Goal: Complete application form: Complete application form

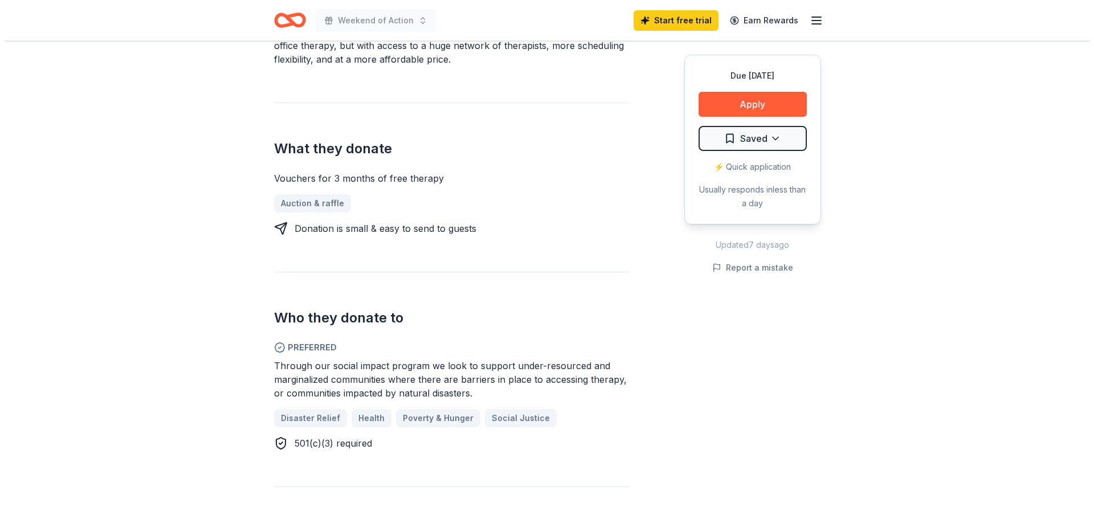
scroll to position [171, 0]
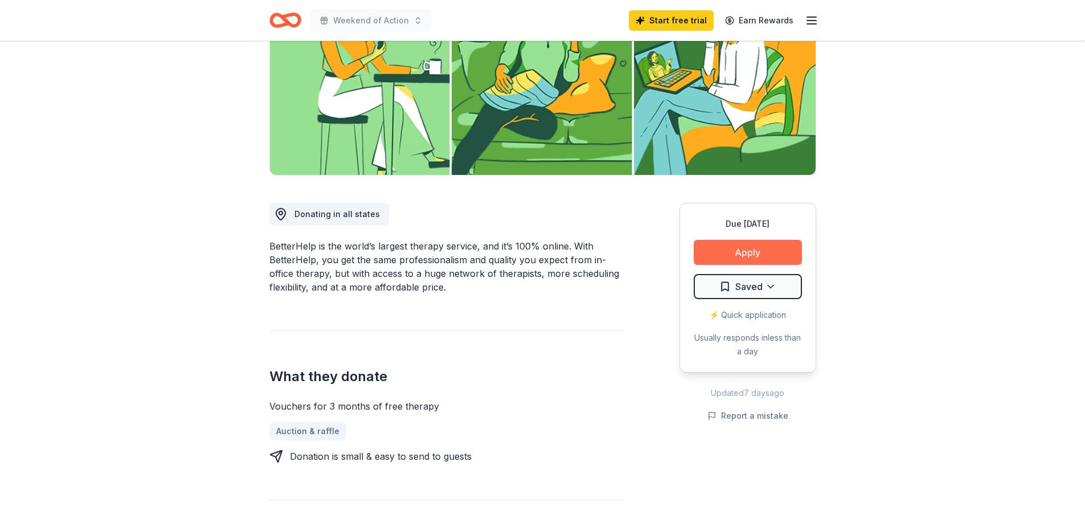
click at [720, 251] on button "Apply" at bounding box center [748, 252] width 108 height 25
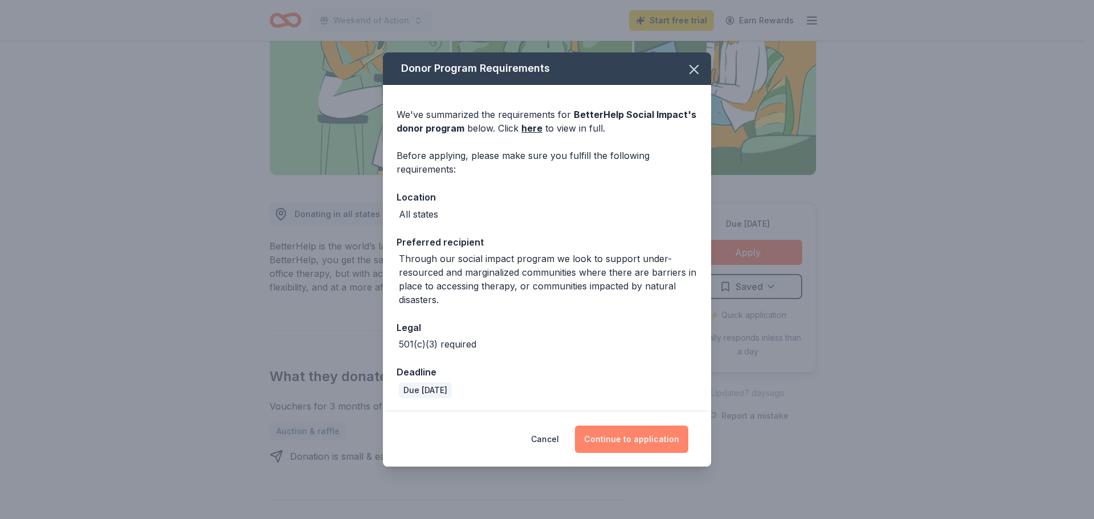
click at [636, 448] on button "Continue to application" at bounding box center [631, 439] width 113 height 27
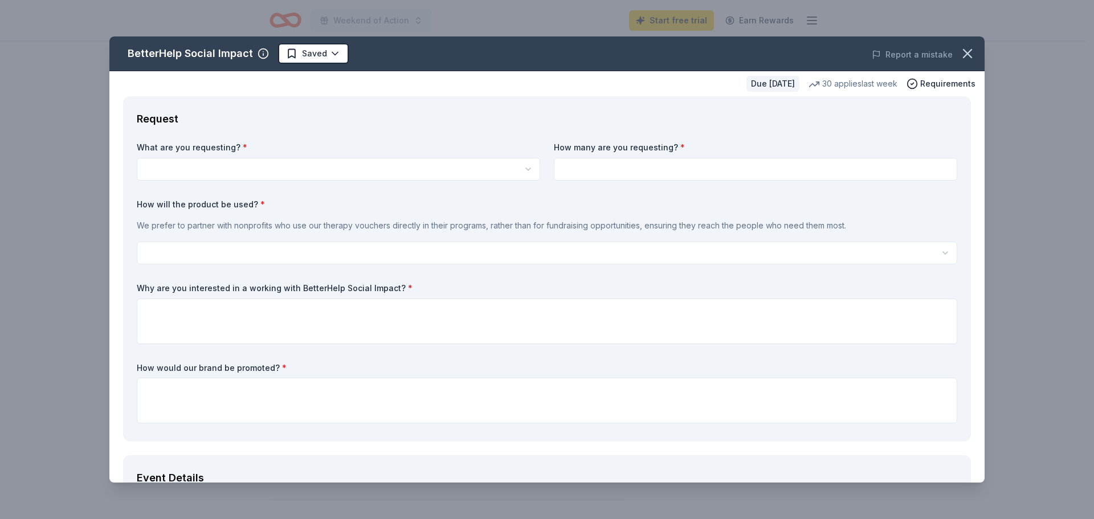
click at [306, 174] on html "Weekend of Action Start free trial Earn Rewards Due [DATE] Share BetterHelp Soc…" at bounding box center [547, 88] width 1094 height 519
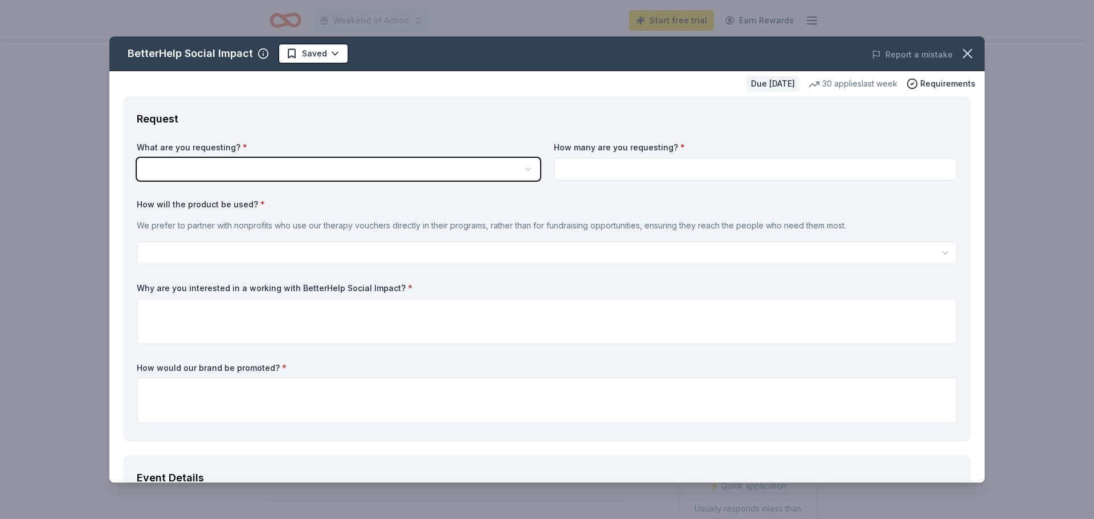
click at [306, 174] on html "Weekend of Action Start free trial Earn Rewards Due [DATE] Share BetterHelp Soc…" at bounding box center [547, 259] width 1094 height 519
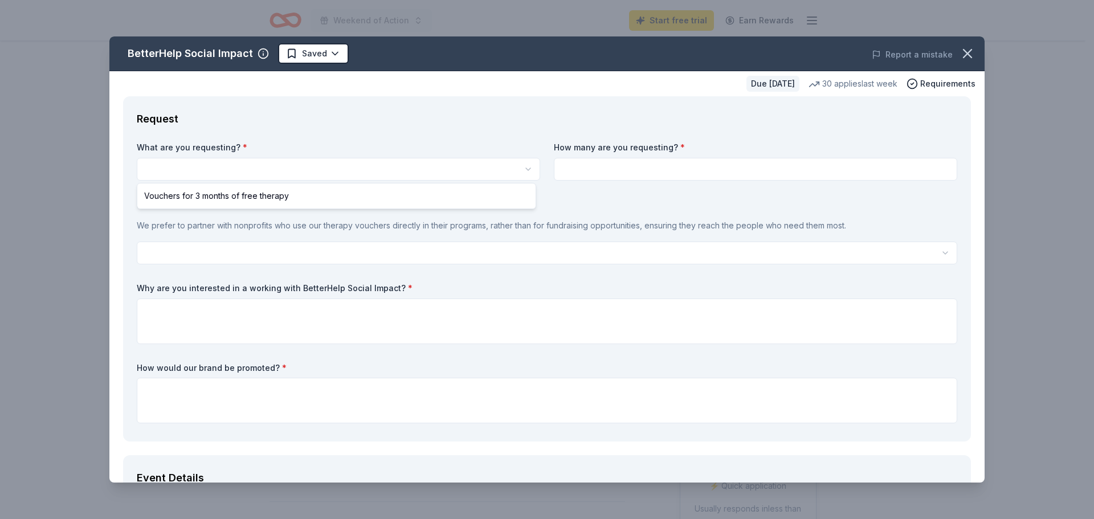
click at [487, 161] on html "Weekend of Action Start free trial Earn Rewards Due [DATE] Share BetterHelp Soc…" at bounding box center [547, 259] width 1094 height 519
select select "Vouchers for 3 months of free therapy"
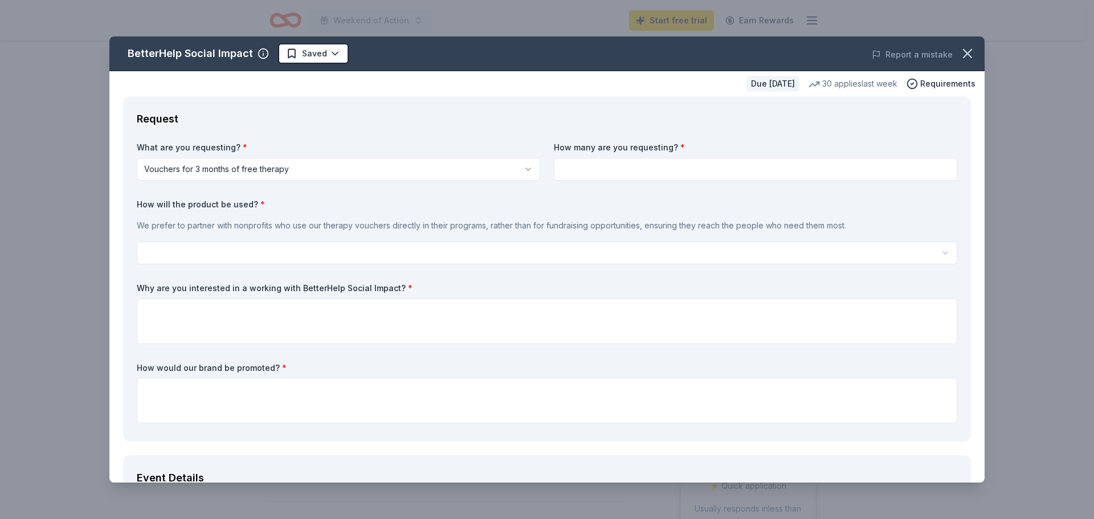
click at [593, 175] on input at bounding box center [755, 169] width 403 height 23
type input "3"
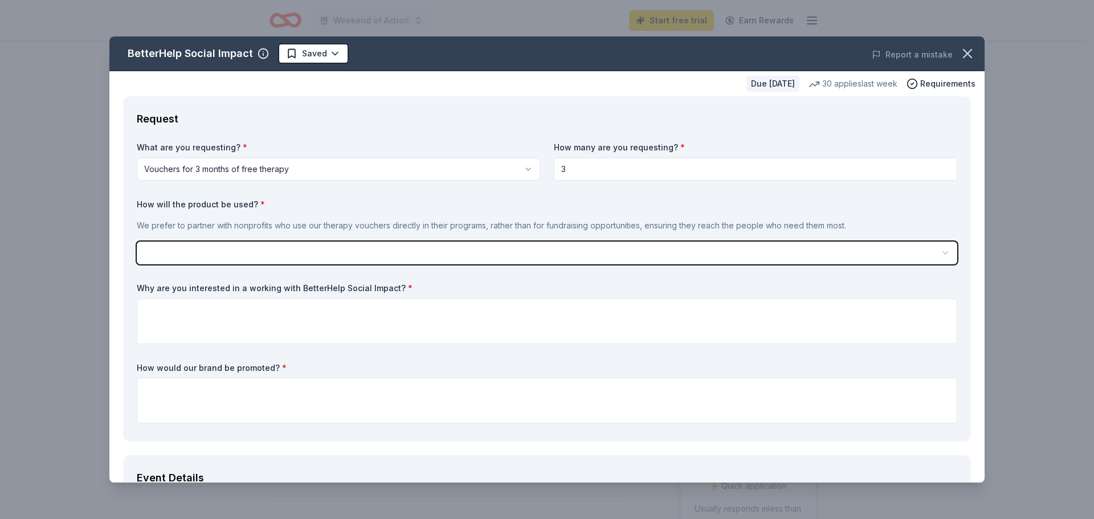
click at [137, 242] on button "button" at bounding box center [547, 253] width 820 height 23
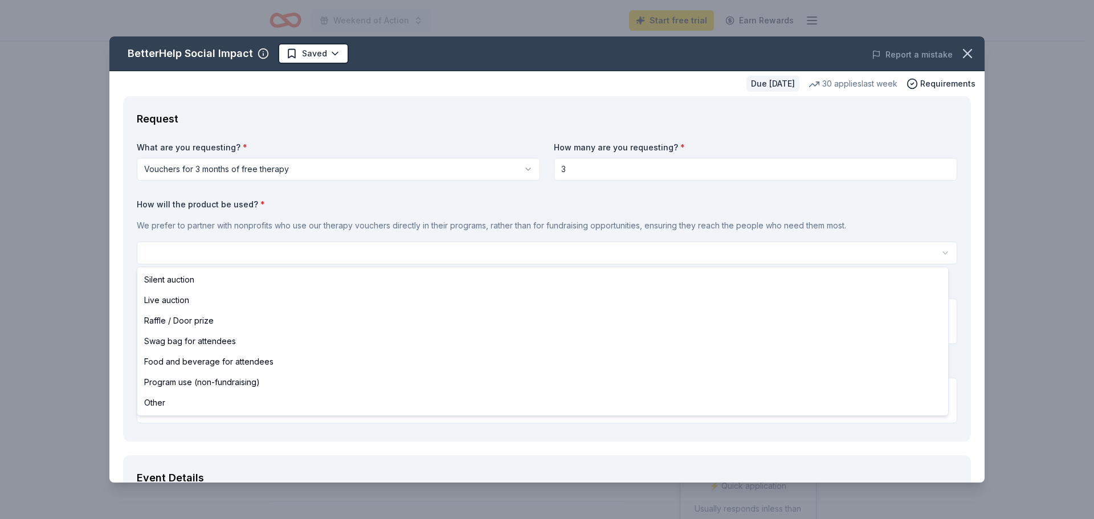
select select "silentAuction"
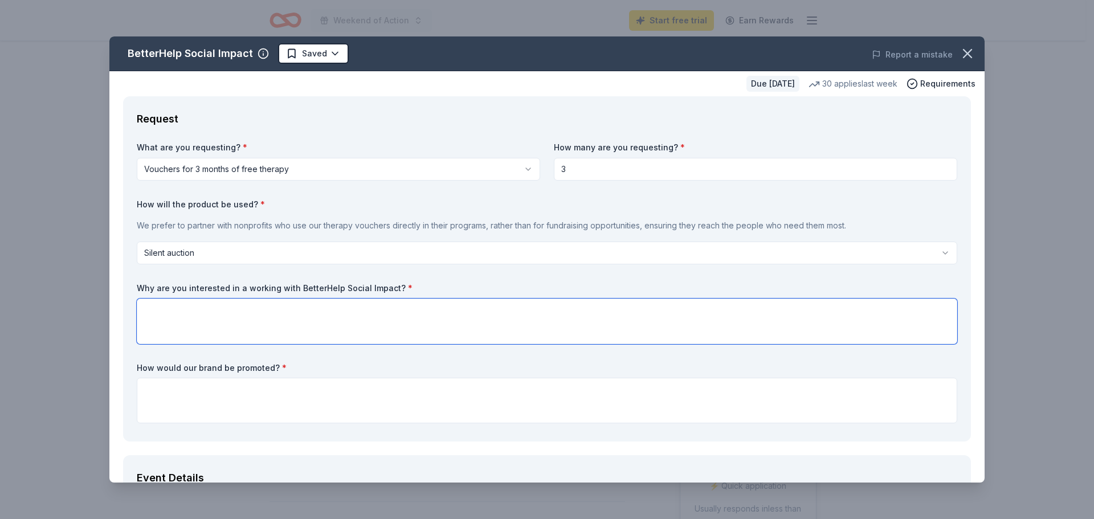
click at [328, 337] on textarea at bounding box center [547, 321] width 820 height 46
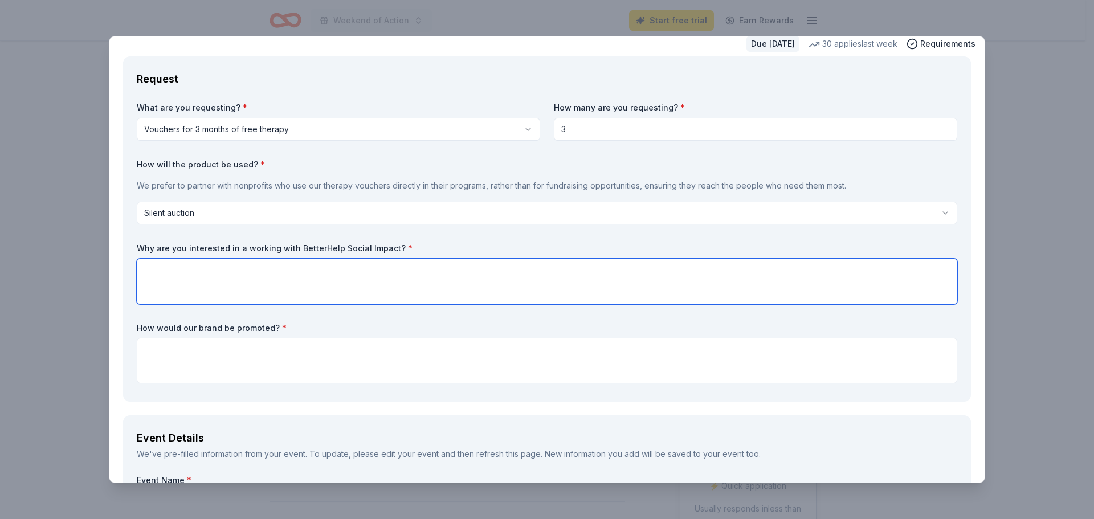
scroll to position [57, 0]
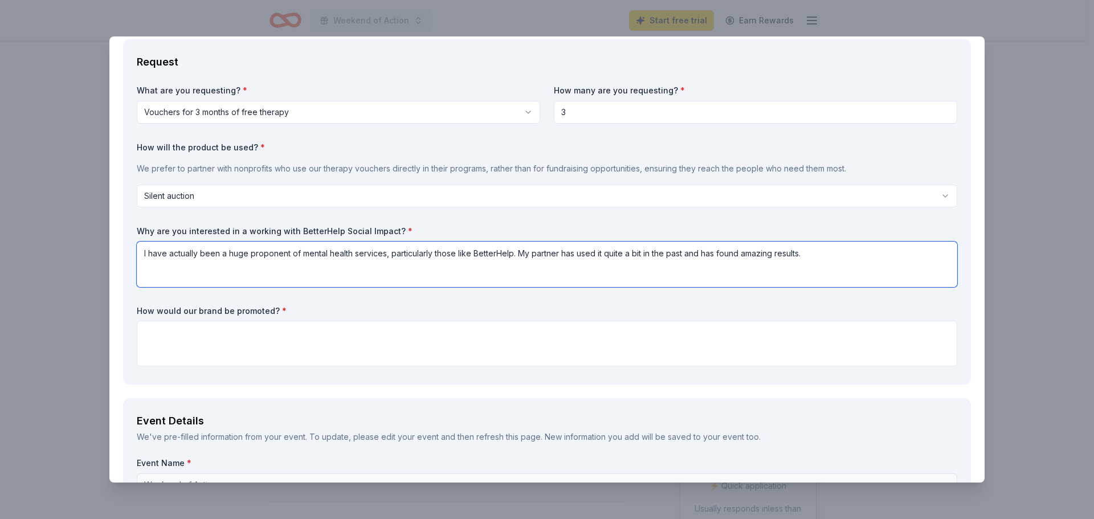
click at [860, 277] on textarea "I have actually been a huge proponent of mental health services, particularly t…" at bounding box center [547, 265] width 820 height 46
click at [860, 264] on textarea "I have actually been a huge proponent of mental health services, particularly t…" at bounding box center [547, 265] width 820 height 46
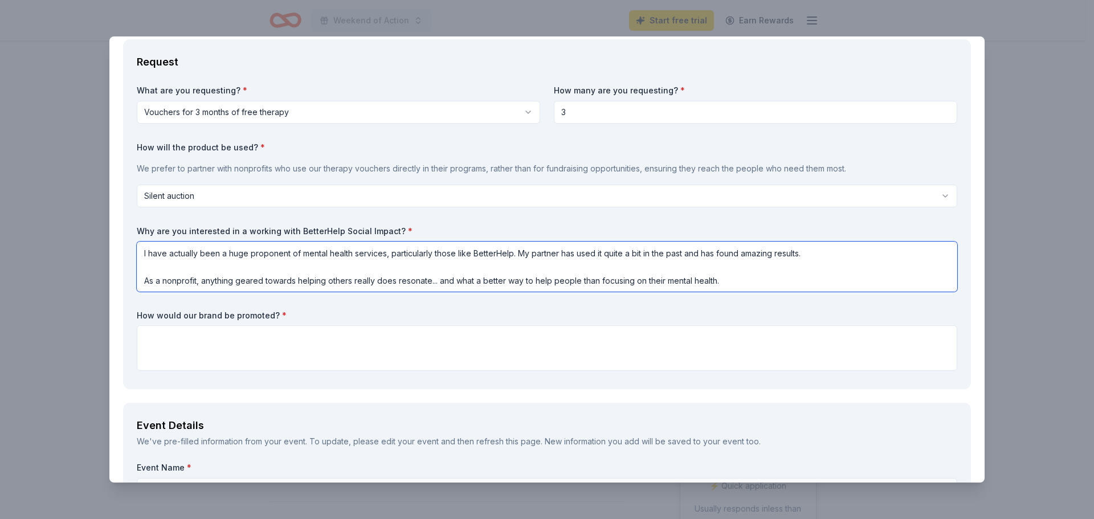
type textarea "I have actually been a huge proponent of mental health services, particularly t…"
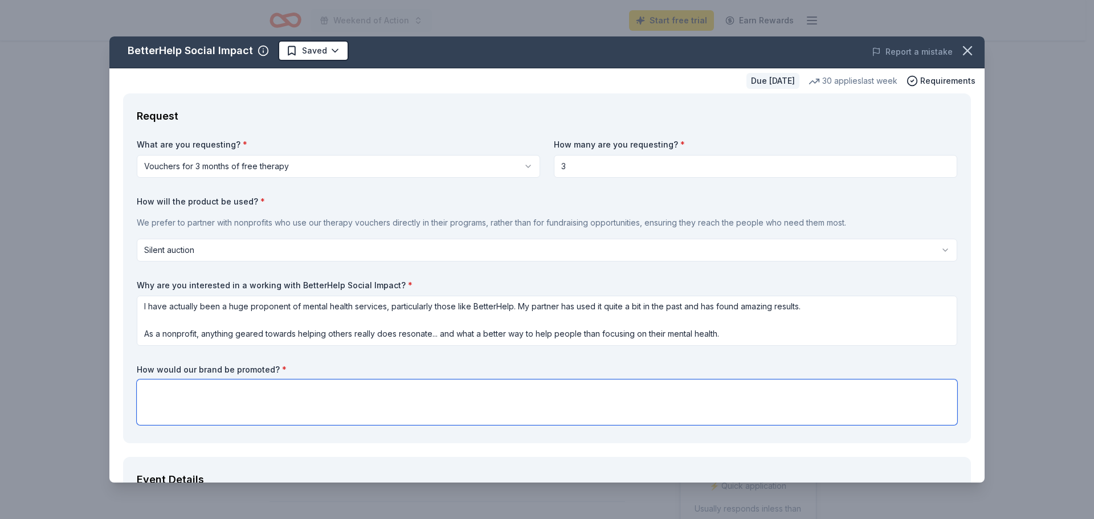
scroll to position [0, 0]
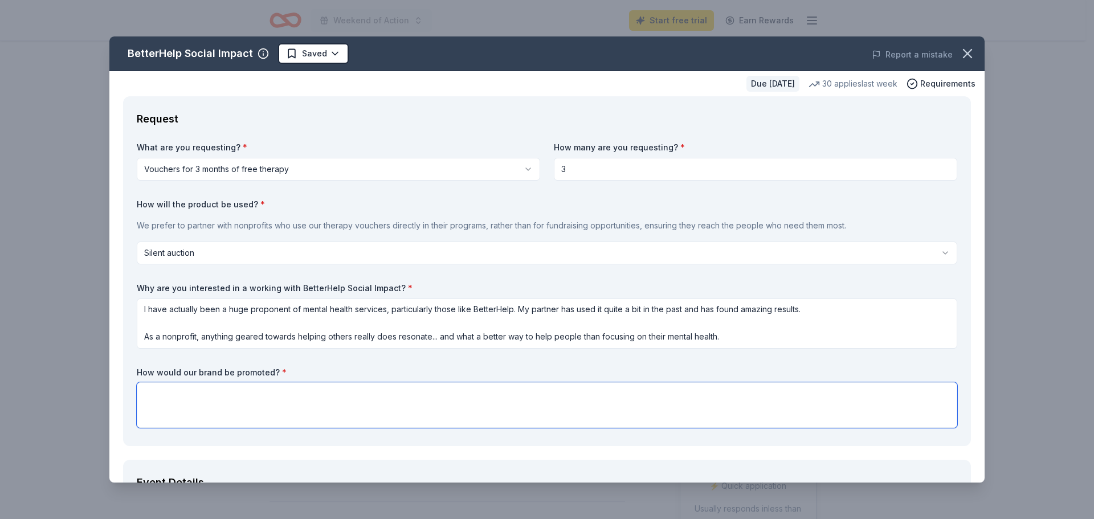
paste textarea "In appreciation of your generosity, we will proudly recognize [PERSON_NAME] Pea…"
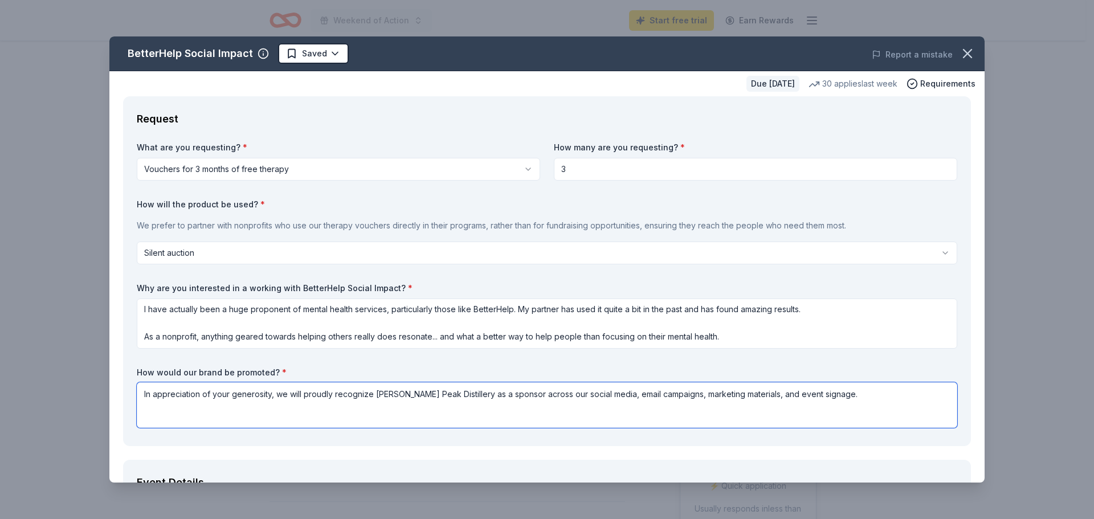
drag, startPoint x: 458, startPoint y: 393, endPoint x: 373, endPoint y: 393, distance: 84.9
click at [373, 393] on textarea "In appreciation of your generosity, we will proudly recognize [PERSON_NAME] Pea…" at bounding box center [547, 405] width 820 height 46
click at [144, 397] on textarea "In appreciation of your generosity, we will proudly recognize BetterHelp as a s…" at bounding box center [547, 405] width 820 height 46
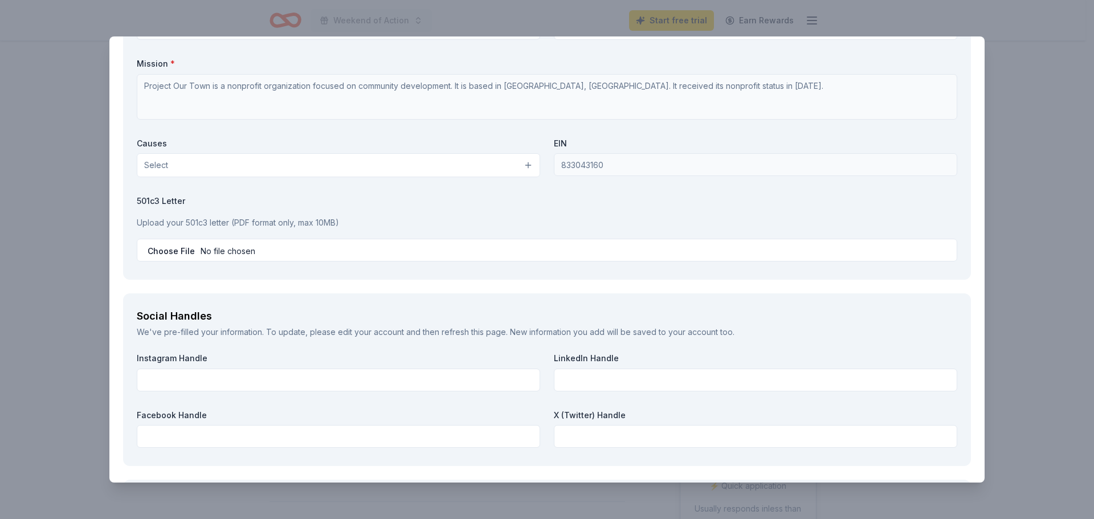
scroll to position [1139, 0]
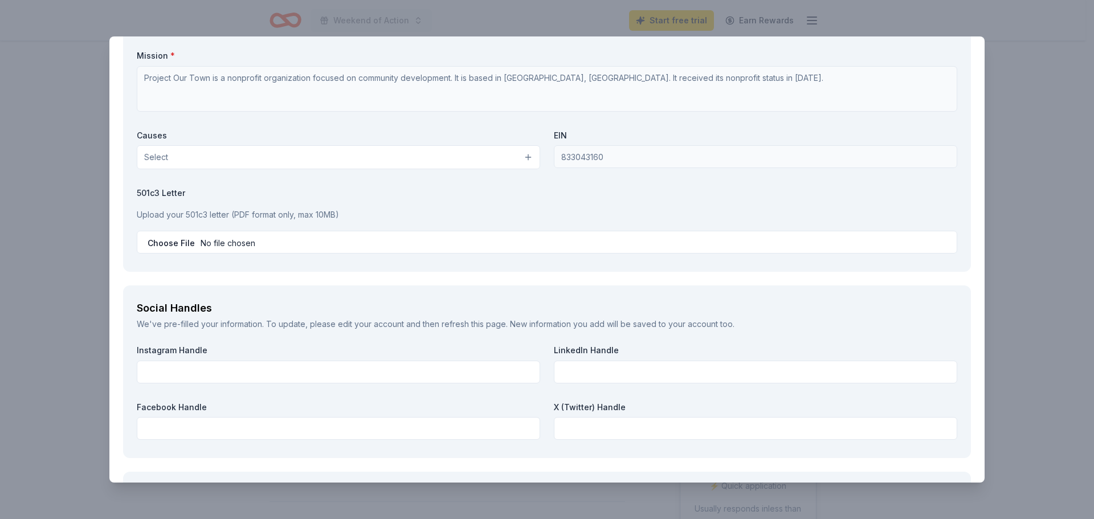
type textarea "In appreciation of your generosity, we will proudly recognize BetterHelp as a s…"
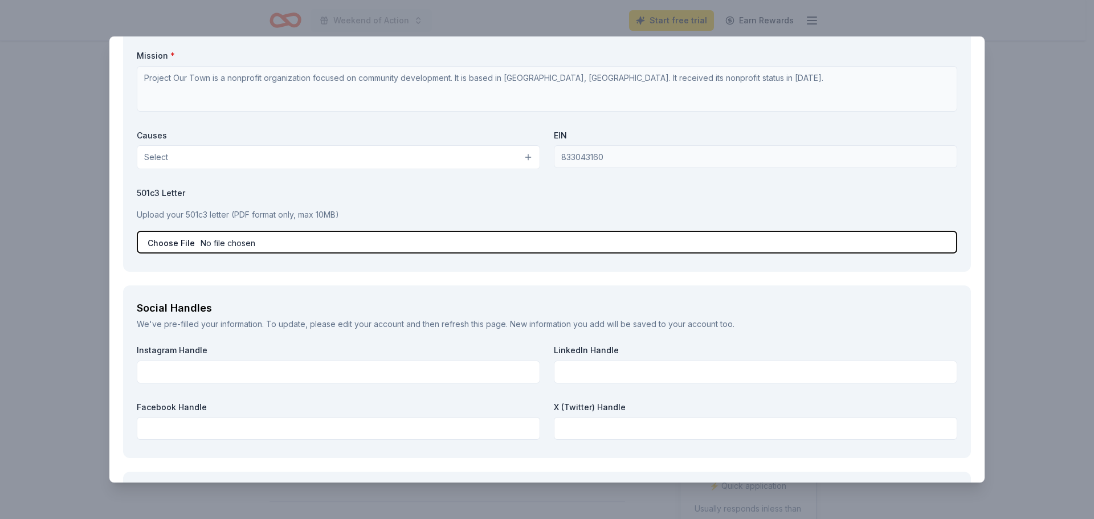
click at [160, 252] on input "file" at bounding box center [547, 242] width 820 height 23
type input "C:\fakepath\IRS 501 (c) (3) determination letter (2).pdf"
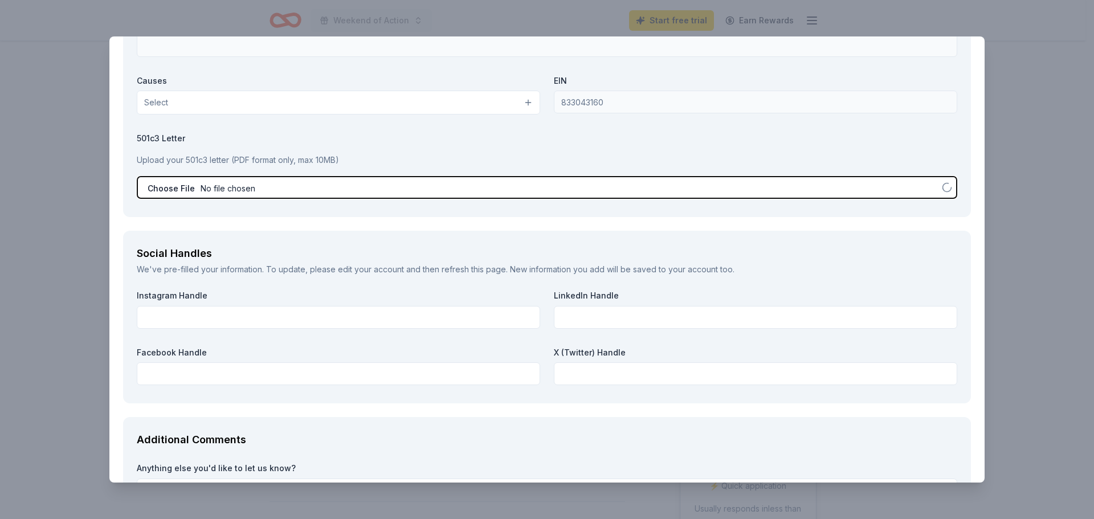
scroll to position [1310, 0]
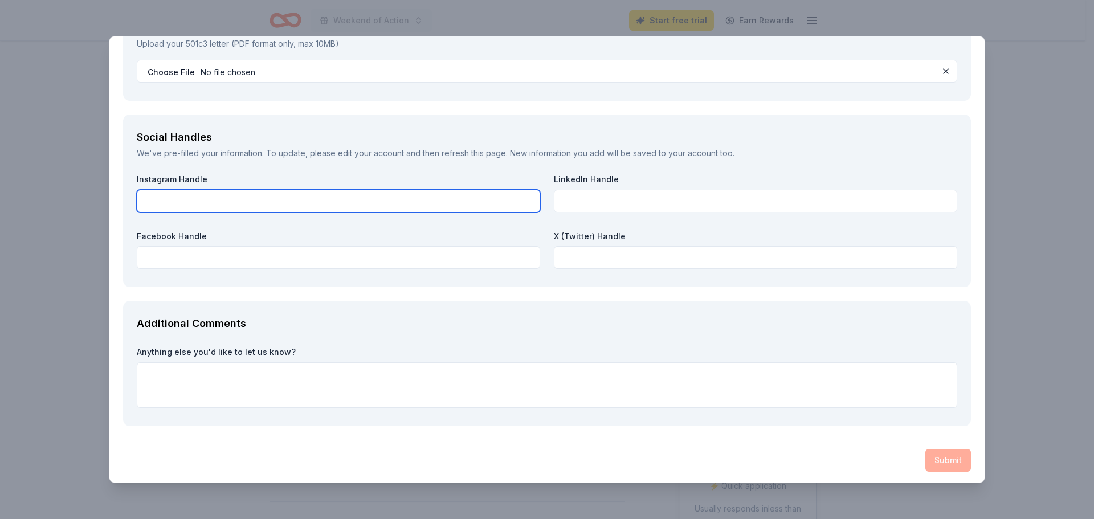
click at [253, 203] on input "text" at bounding box center [338, 201] width 403 height 23
click at [261, 209] on input "@[GEOGRAPHIC_DATA]" at bounding box center [338, 201] width 403 height 23
type input "@[GEOGRAPHIC_DATA]"
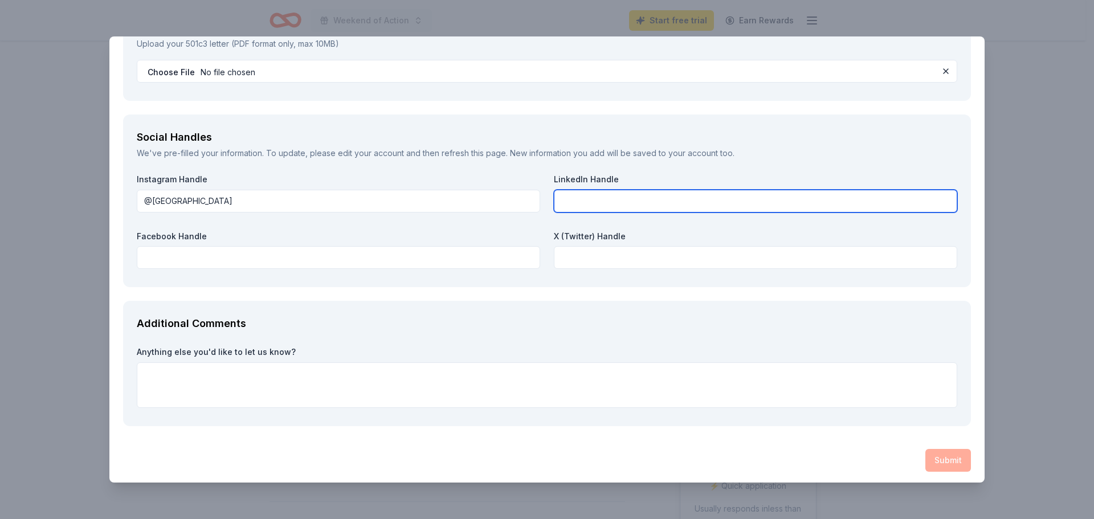
click at [590, 207] on input "text" at bounding box center [755, 201] width 403 height 23
paste input "@[GEOGRAPHIC_DATA]"
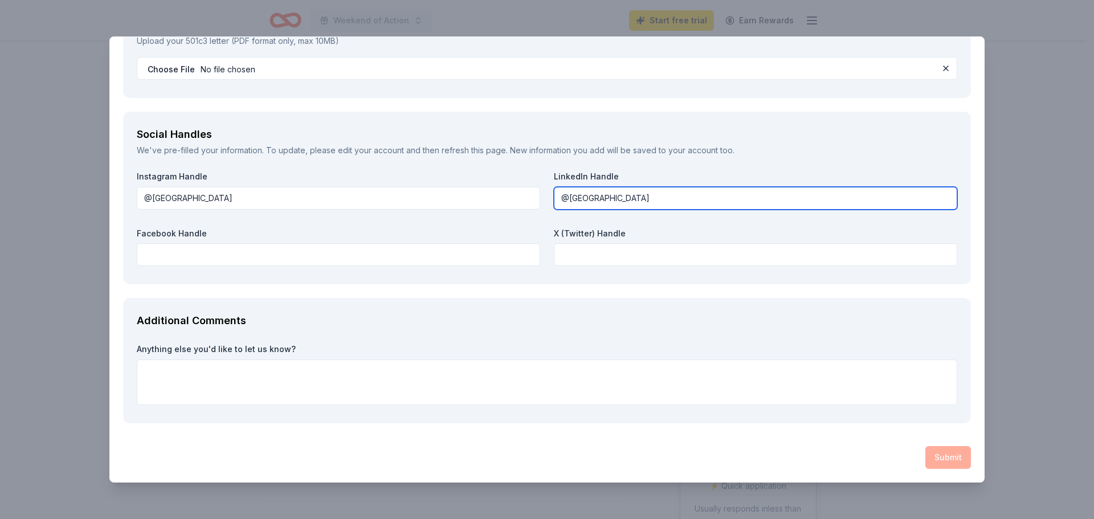
type input "@[GEOGRAPHIC_DATA]"
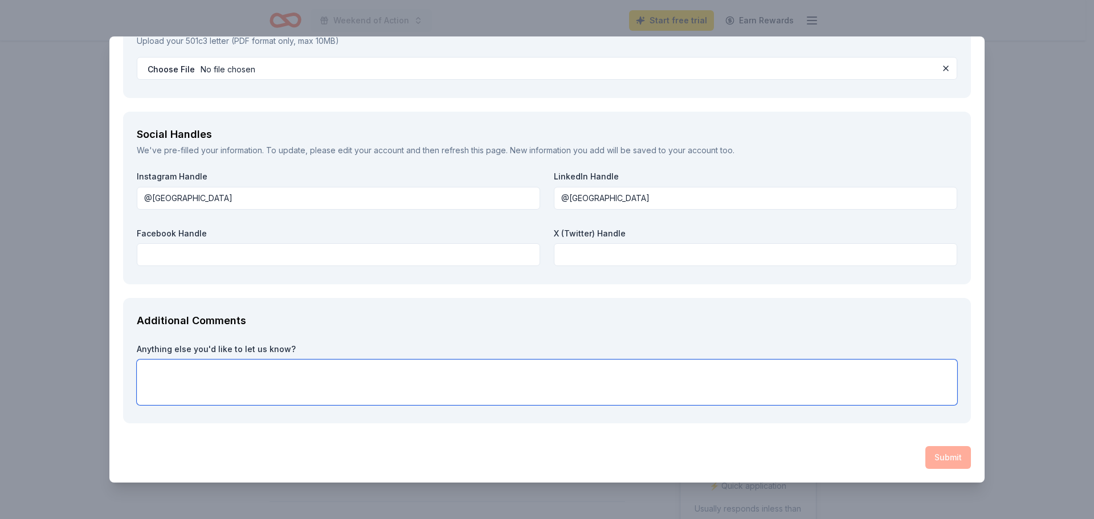
click at [810, 396] on textarea at bounding box center [547, 382] width 820 height 46
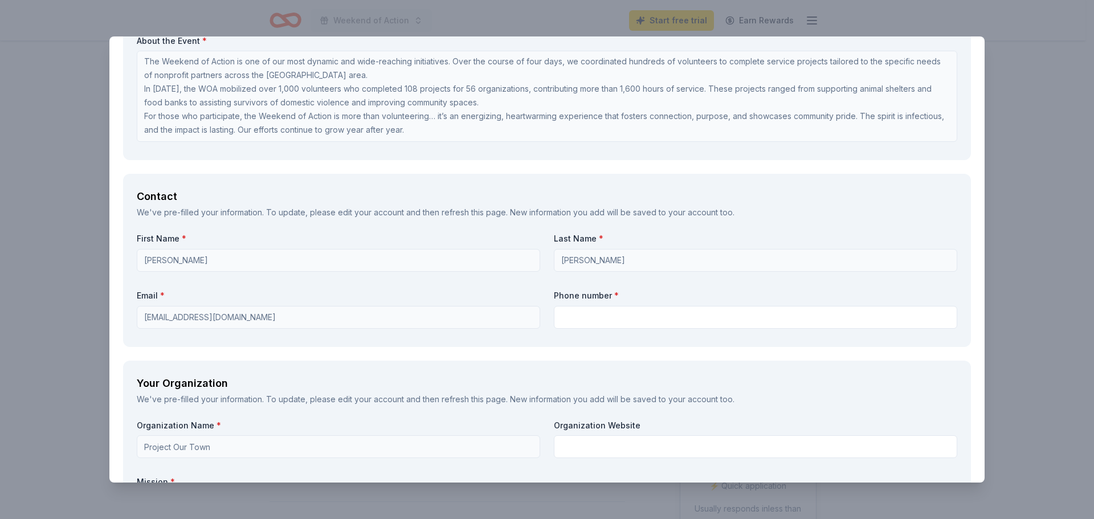
scroll to position [800, 0]
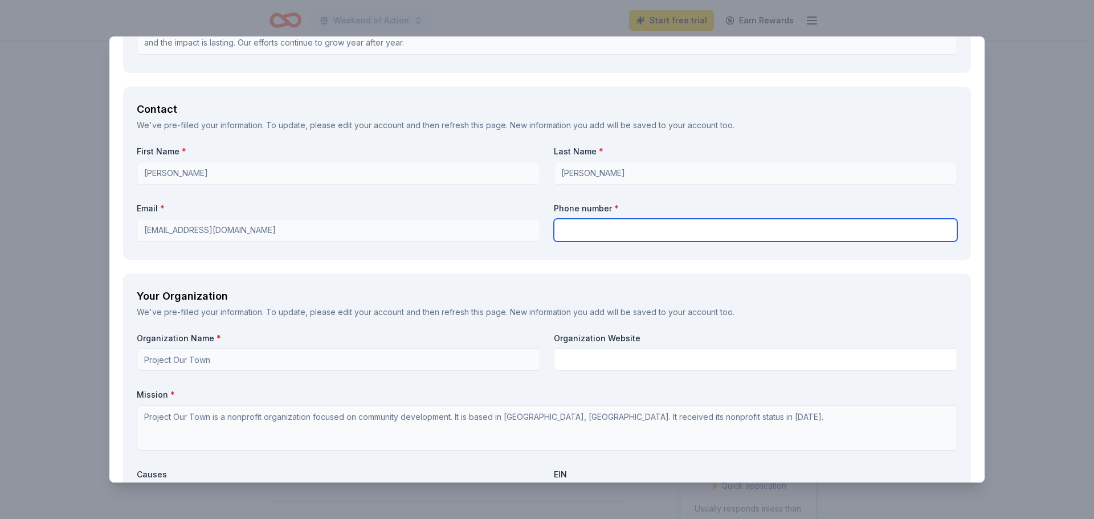
click at [622, 236] on input "text" at bounding box center [755, 230] width 403 height 23
type input "3039132281"
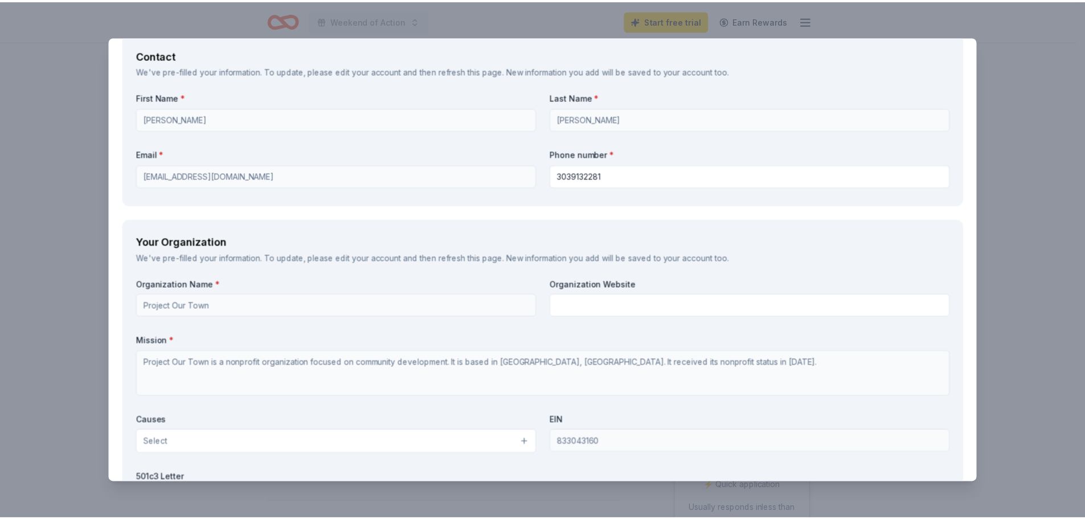
scroll to position [1313, 0]
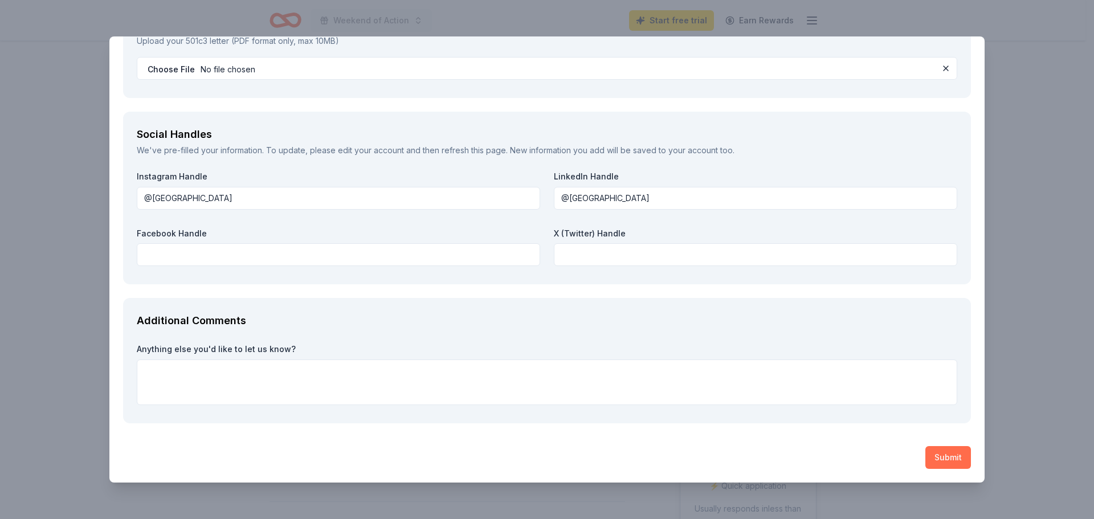
click at [925, 454] on button "Submit" at bounding box center [948, 457] width 46 height 23
